Goal: Find specific page/section: Find specific page/section

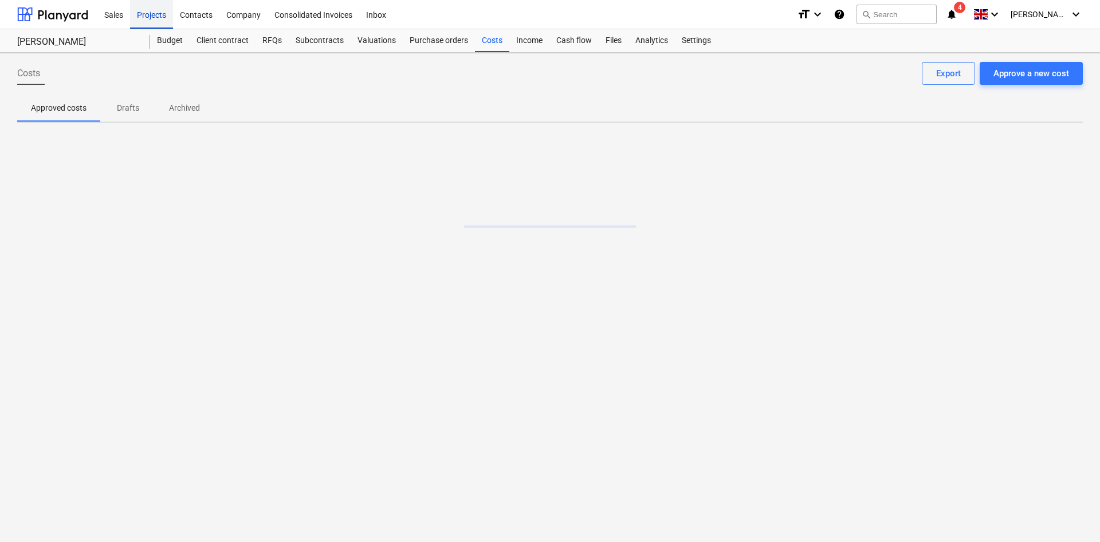
click at [161, 11] on div "Projects" at bounding box center [151, 13] width 43 height 29
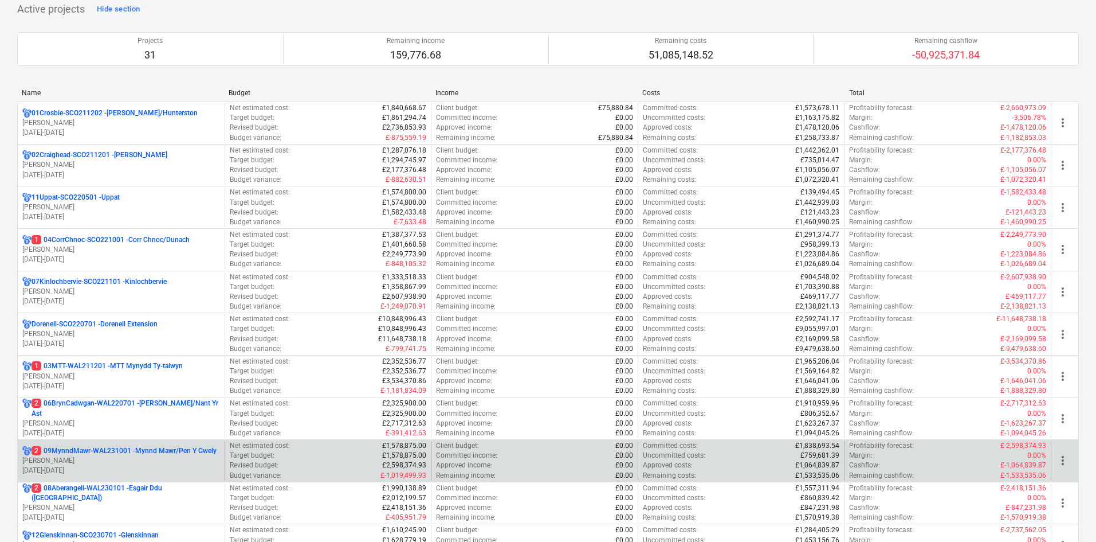
scroll to position [115, 0]
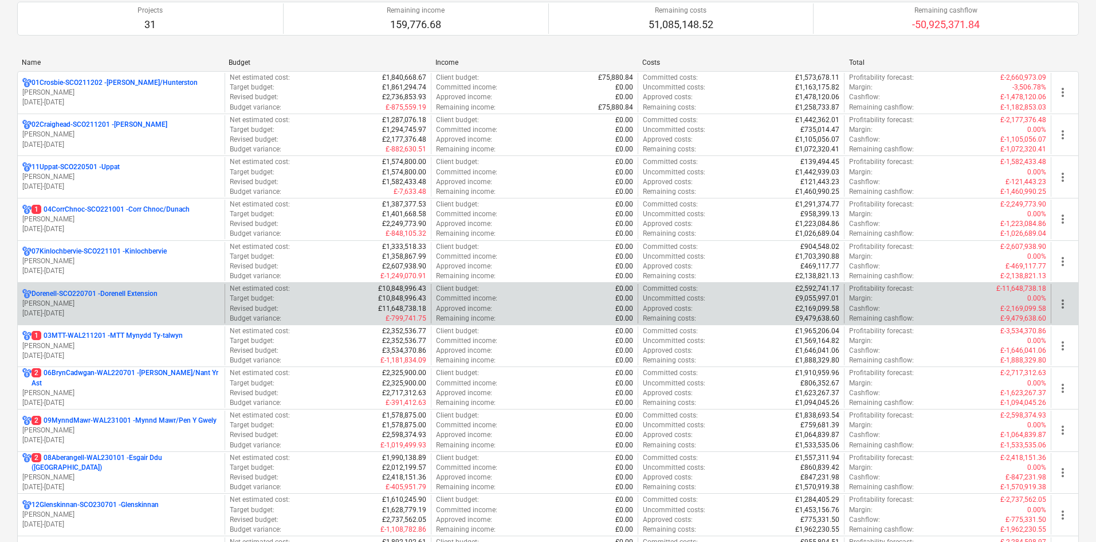
click at [184, 307] on p "[PERSON_NAME]" at bounding box center [121, 304] width 198 height 10
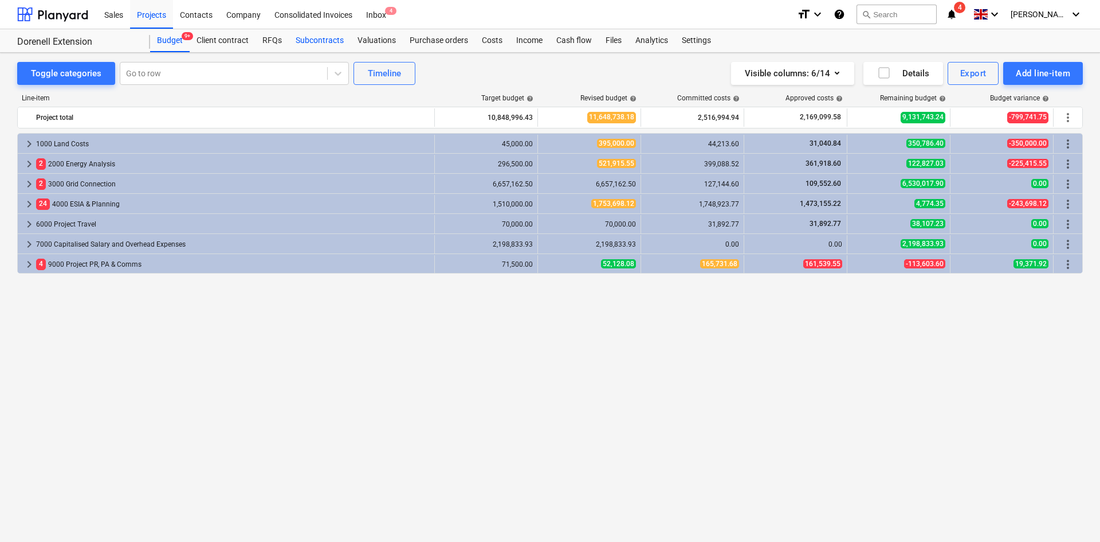
click at [326, 41] on div "Subcontracts" at bounding box center [320, 40] width 62 height 23
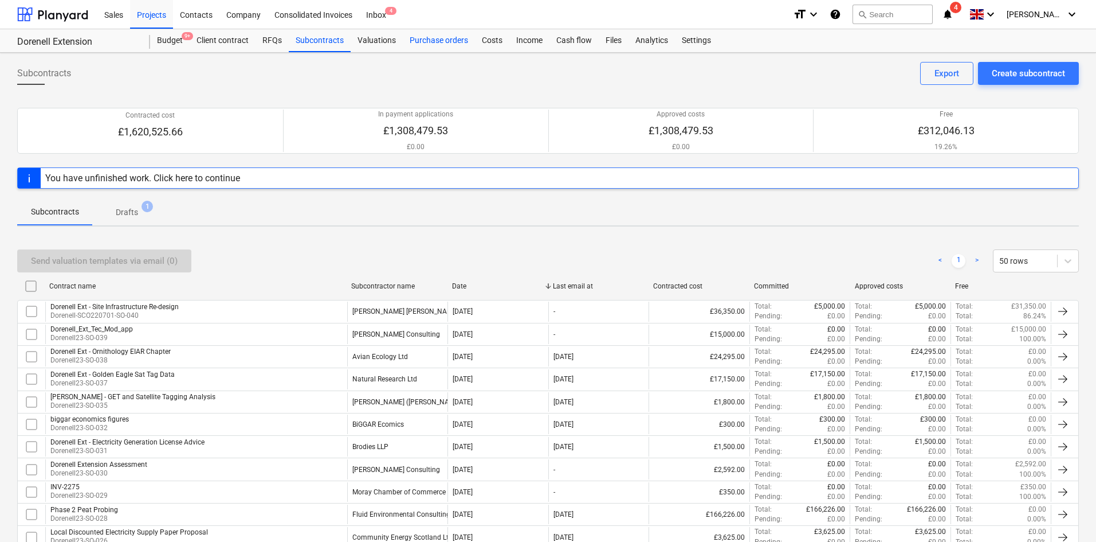
click at [448, 46] on div "Purchase orders" at bounding box center [439, 40] width 72 height 23
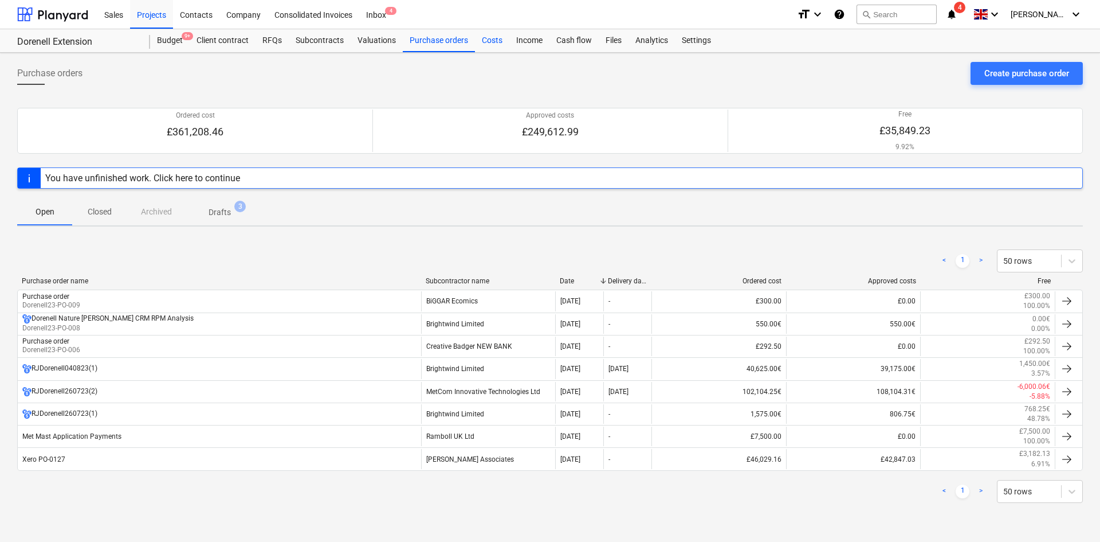
click at [486, 41] on div "Costs" at bounding box center [492, 40] width 34 height 23
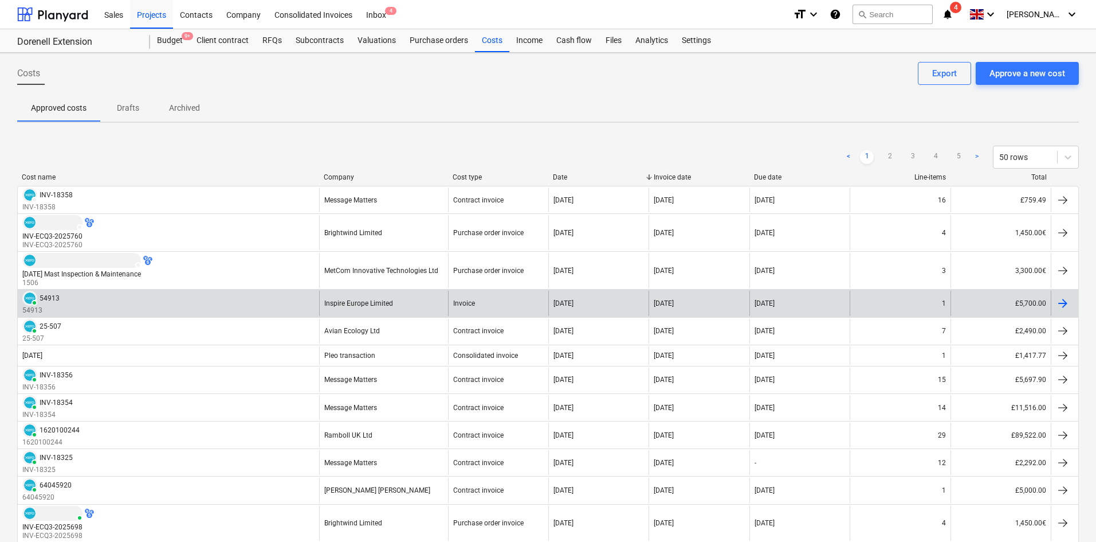
click at [203, 304] on div "PAID 54913 54913" at bounding box center [168, 303] width 301 height 25
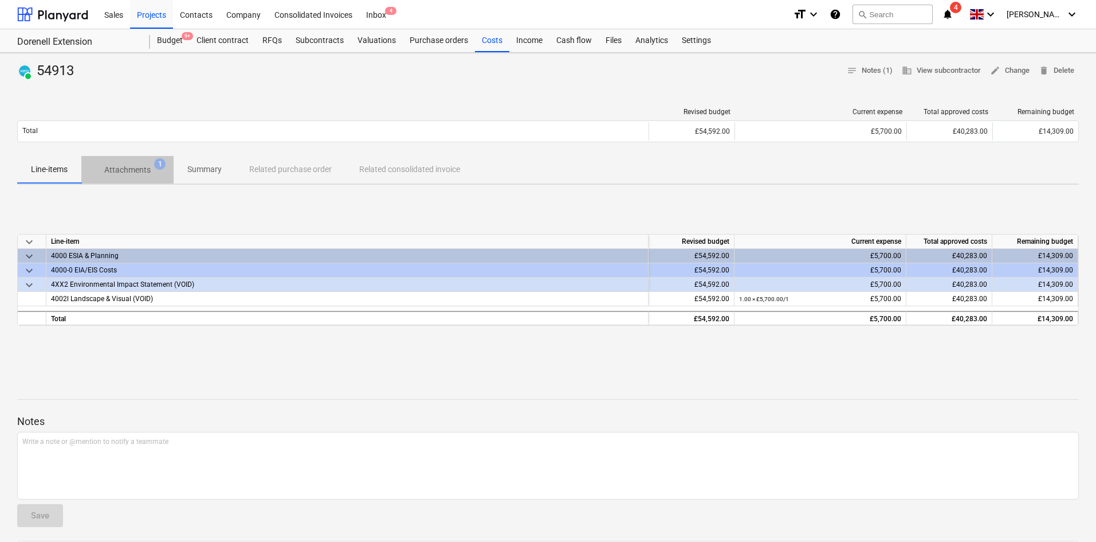
click at [147, 164] on p "Attachments" at bounding box center [127, 170] width 46 height 12
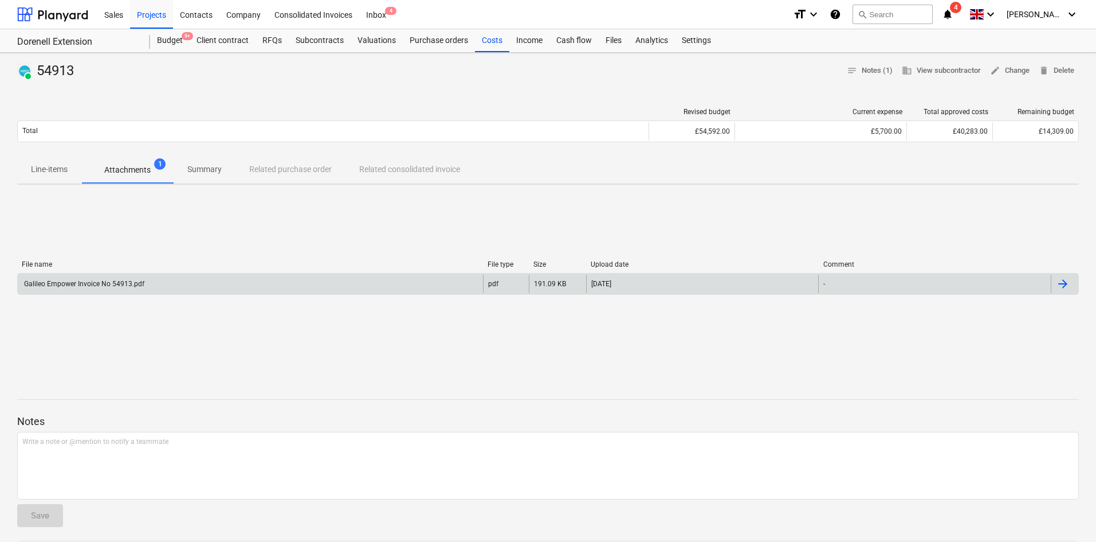
click at [214, 285] on div "Galileo Empower Invoice No 54913.pdf" at bounding box center [250, 284] width 465 height 18
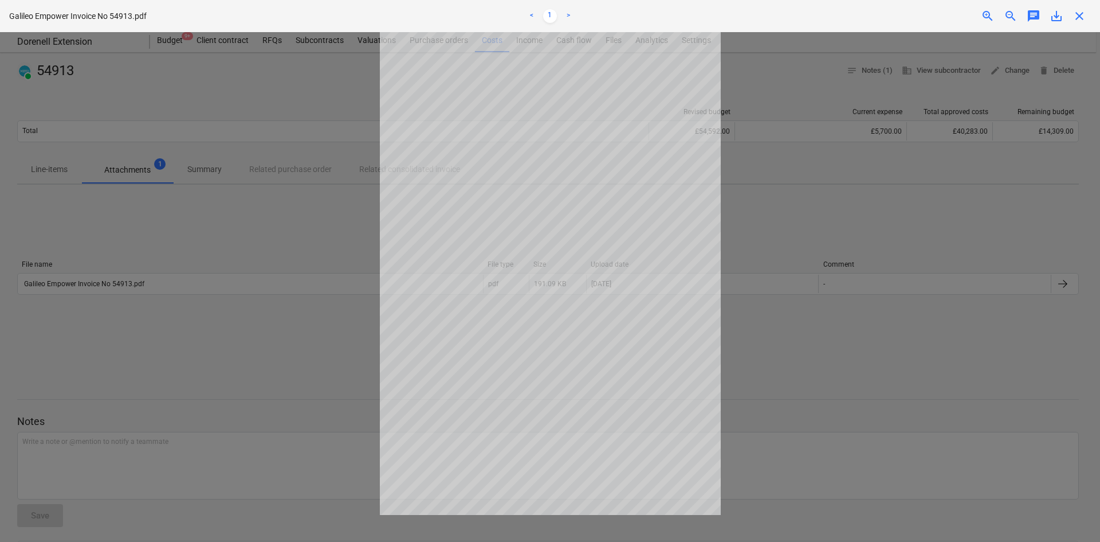
click at [863, 222] on div at bounding box center [550, 287] width 1100 height 510
